Goal: Task Accomplishment & Management: Manage account settings

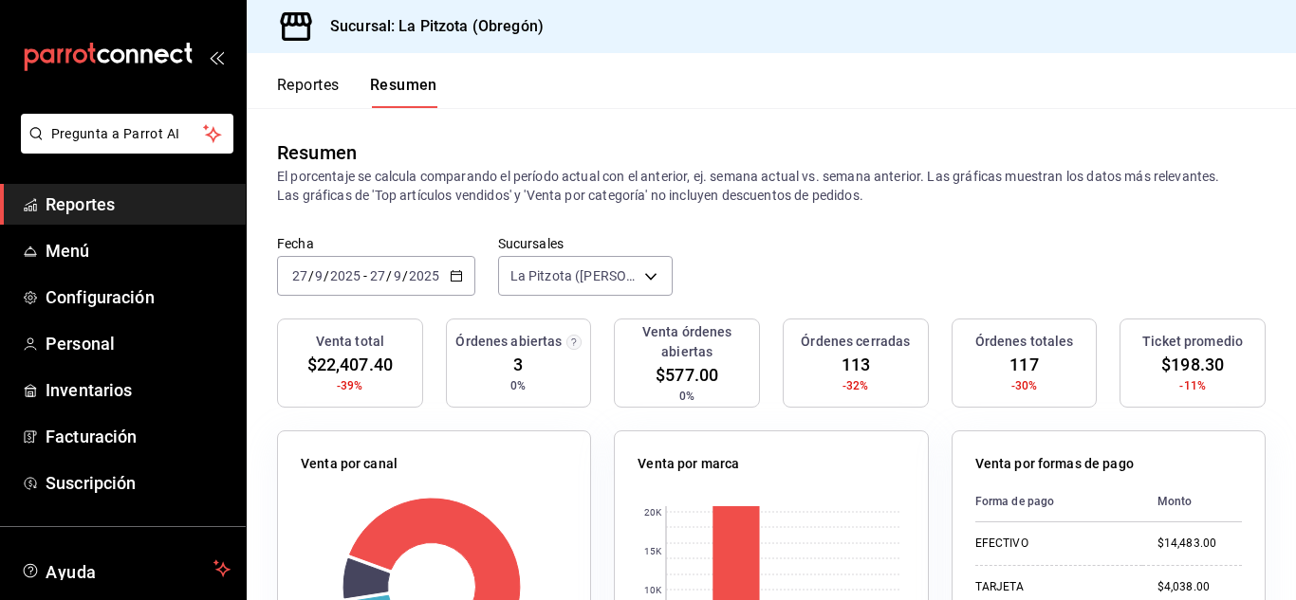
scroll to position [114, 0]
click at [557, 281] on body "Pregunta a Parrot AI Reportes Menú Configuración Personal Inventarios Facturaci…" at bounding box center [648, 300] width 1296 height 600
click at [648, 289] on body "Pregunta a Parrot AI Reportes Menú Configuración Personal Inventarios Facturaci…" at bounding box center [648, 300] width 1296 height 600
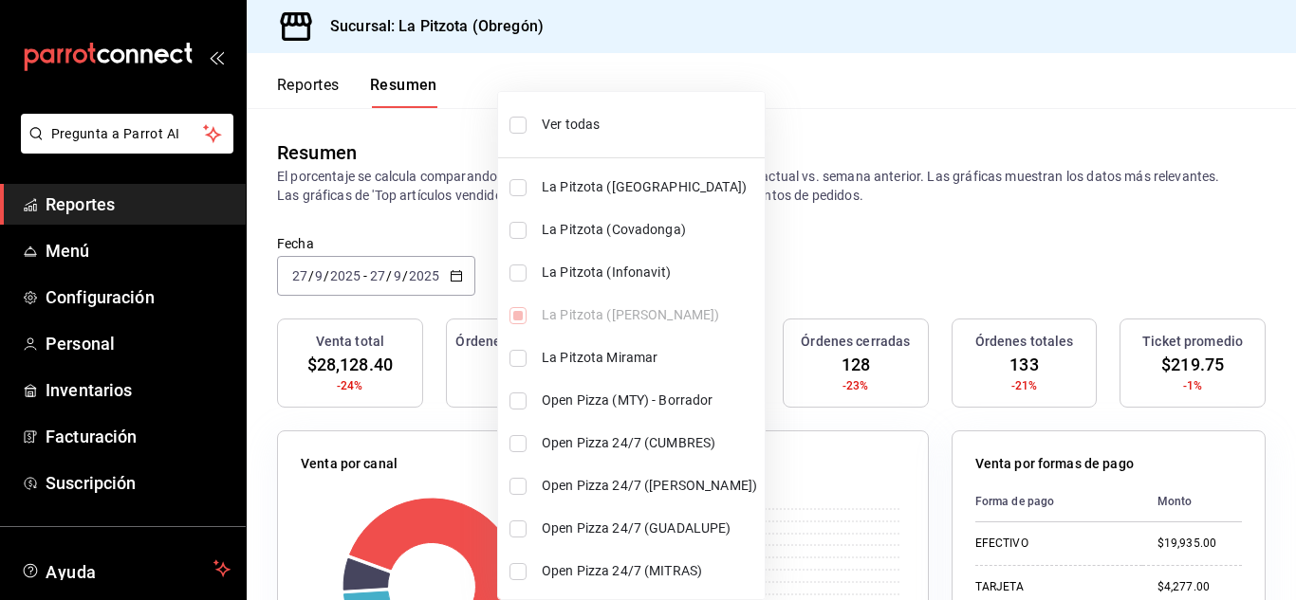
click at [518, 269] on input "checkbox" at bounding box center [517, 273] width 17 height 17
checkbox input "true"
type input "[object Object],[object Object]"
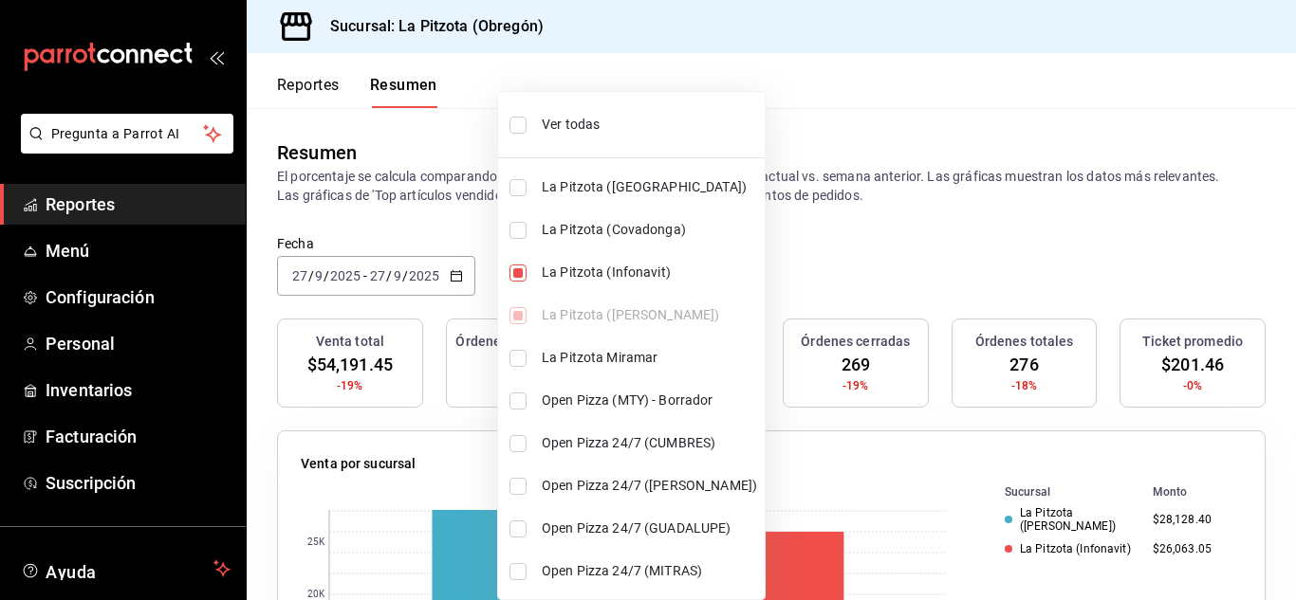
click at [512, 269] on input "checkbox" at bounding box center [517, 273] width 17 height 17
checkbox input "false"
type input "[object Object]"
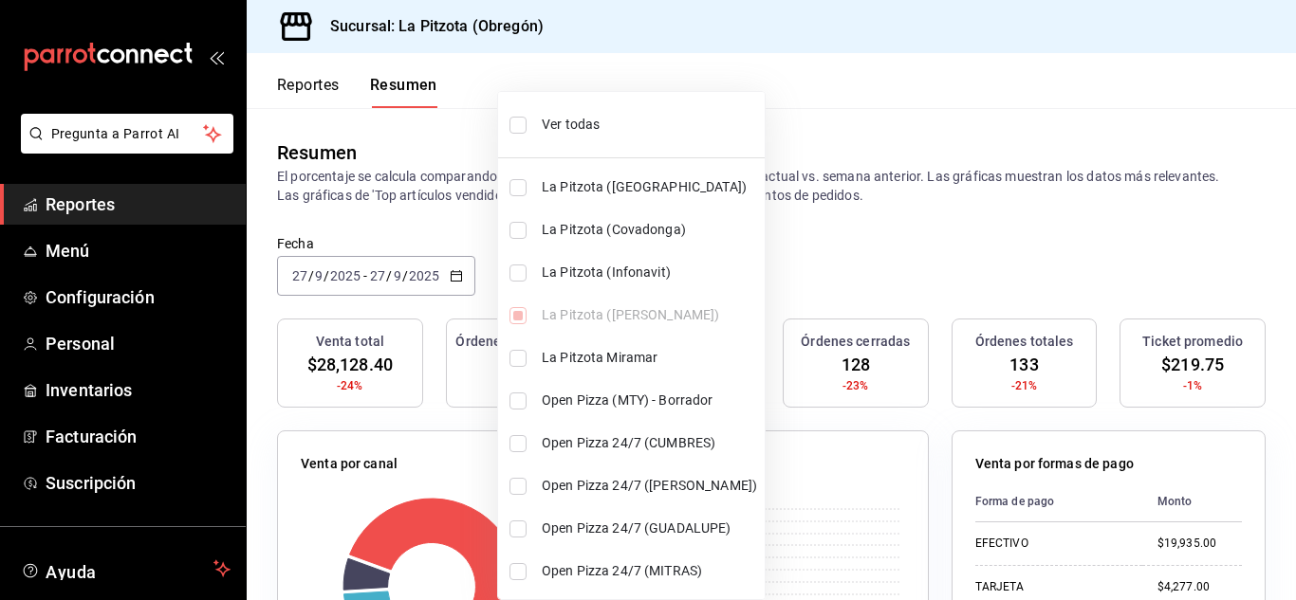
click at [299, 288] on div at bounding box center [648, 300] width 1296 height 600
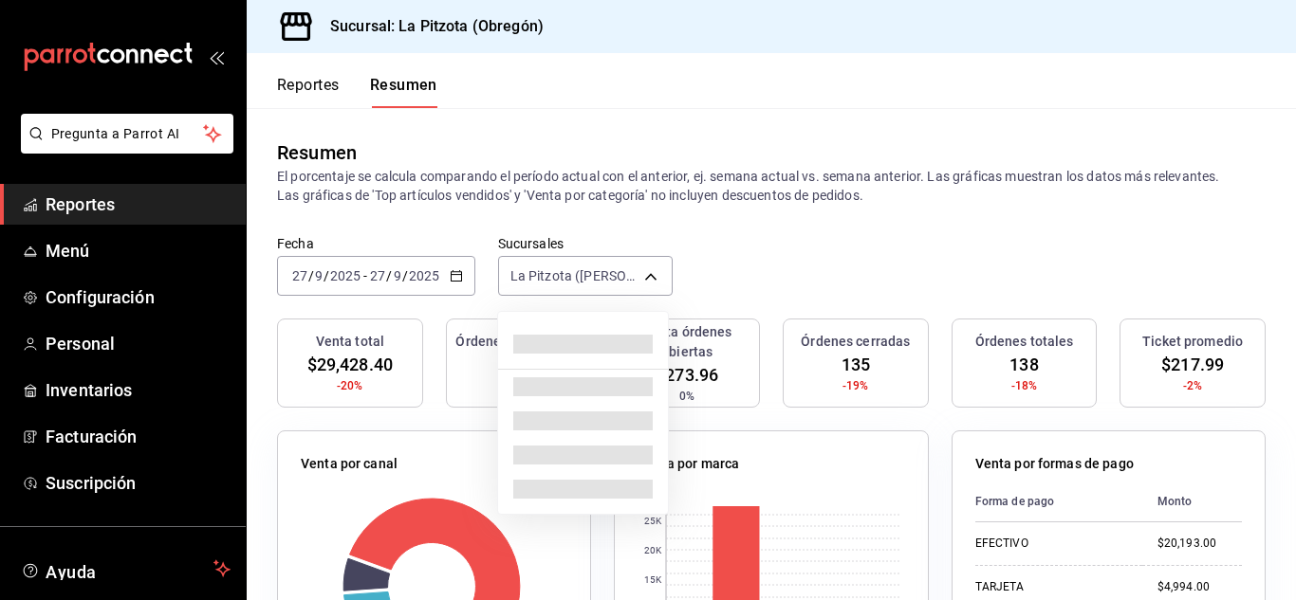
drag, startPoint x: 547, startPoint y: 283, endPoint x: 546, endPoint y: 391, distance: 108.1
click at [551, 282] on body "Pregunta a Parrot AI Reportes Menú Configuración Personal Inventarios Facturaci…" at bounding box center [648, 300] width 1296 height 600
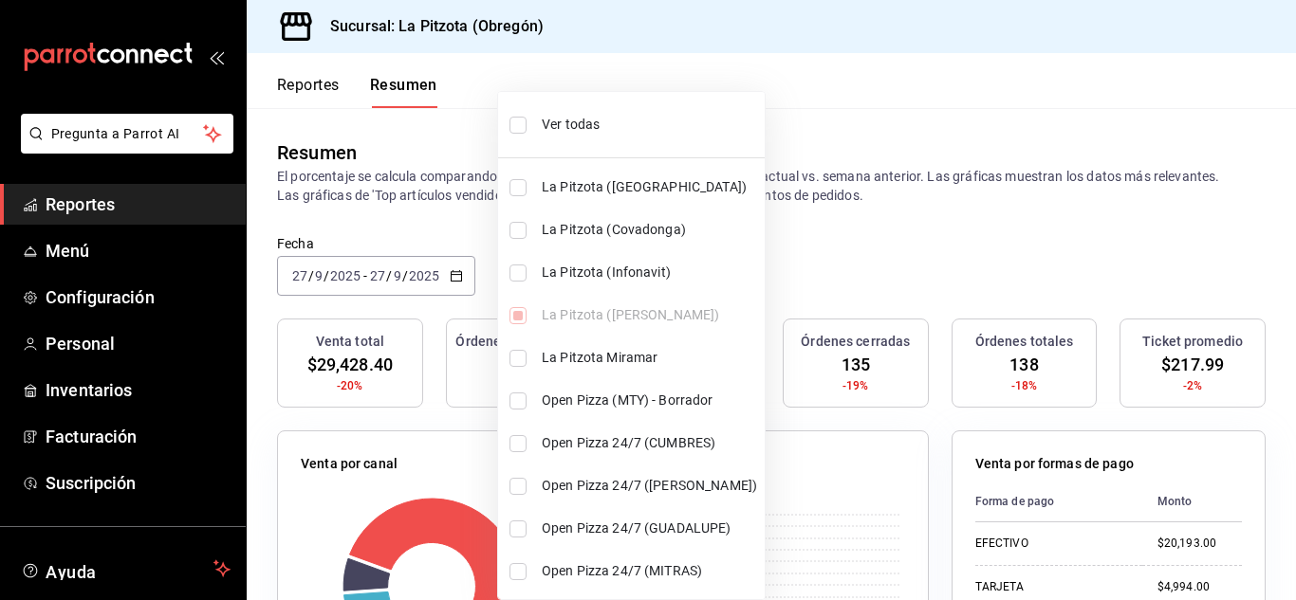
click at [519, 284] on li "La Pitzota (Infonavit)" at bounding box center [631, 272] width 267 height 43
type input "[object Object],[object Object]"
checkbox input "true"
